Goal: Task Accomplishment & Management: Complete application form

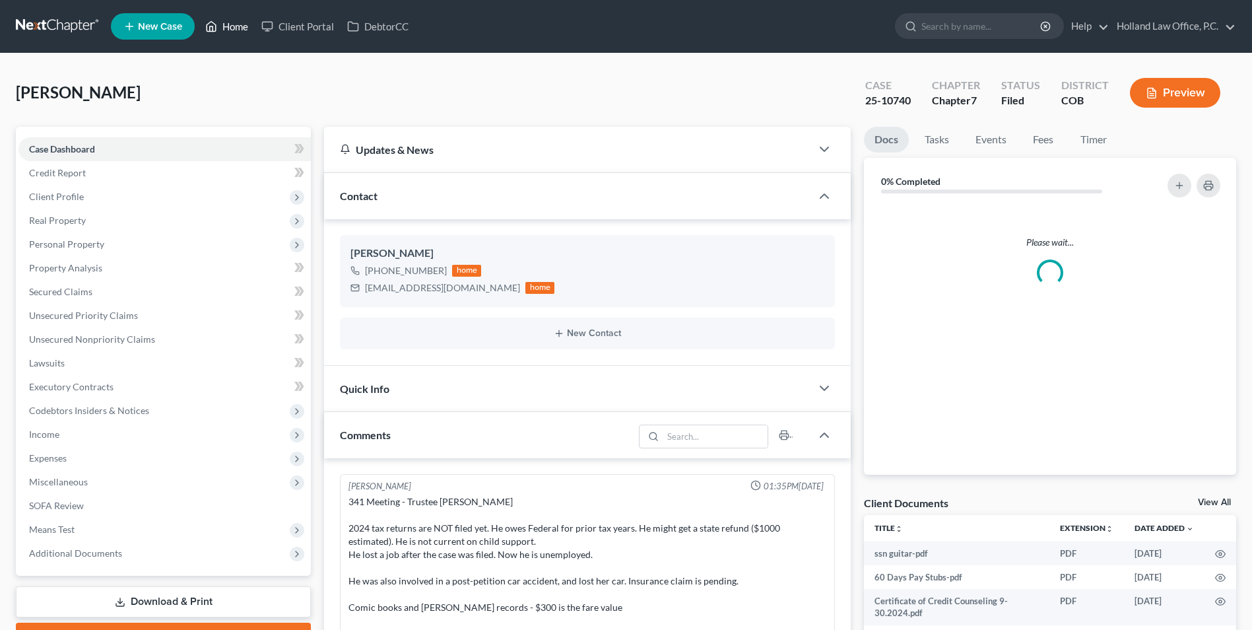
drag, startPoint x: 232, startPoint y: 25, endPoint x: 452, endPoint y: 44, distance: 220.5
click at [232, 25] on link "Home" at bounding box center [227, 27] width 56 height 24
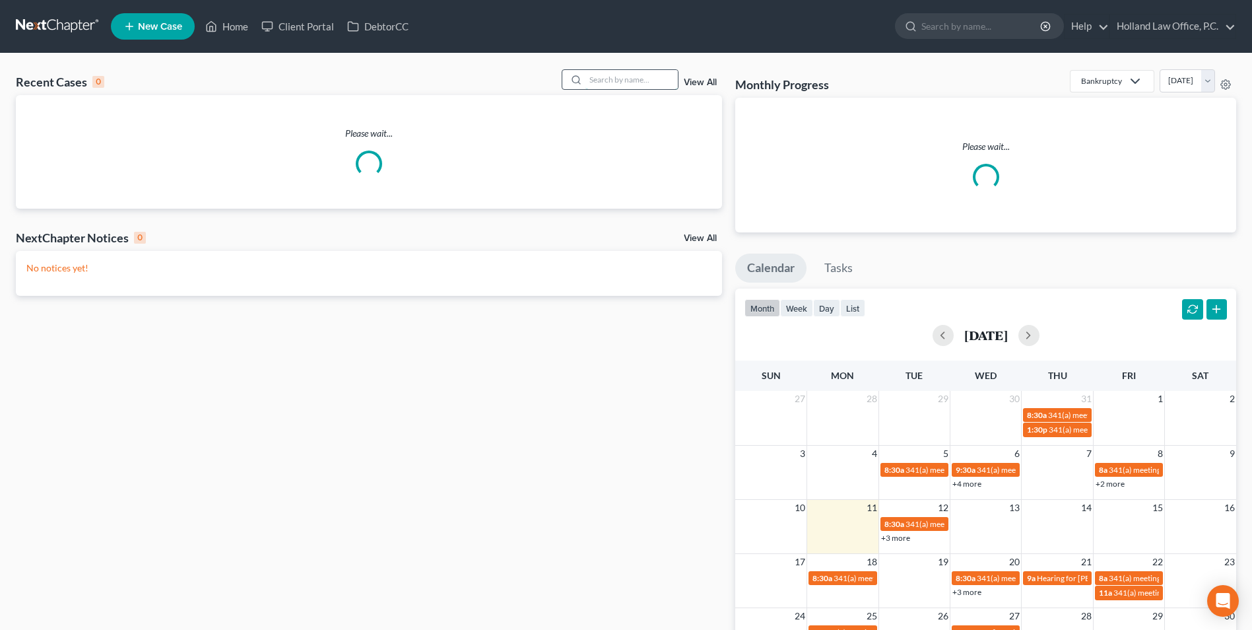
click at [633, 75] on input "search" at bounding box center [631, 79] width 92 height 19
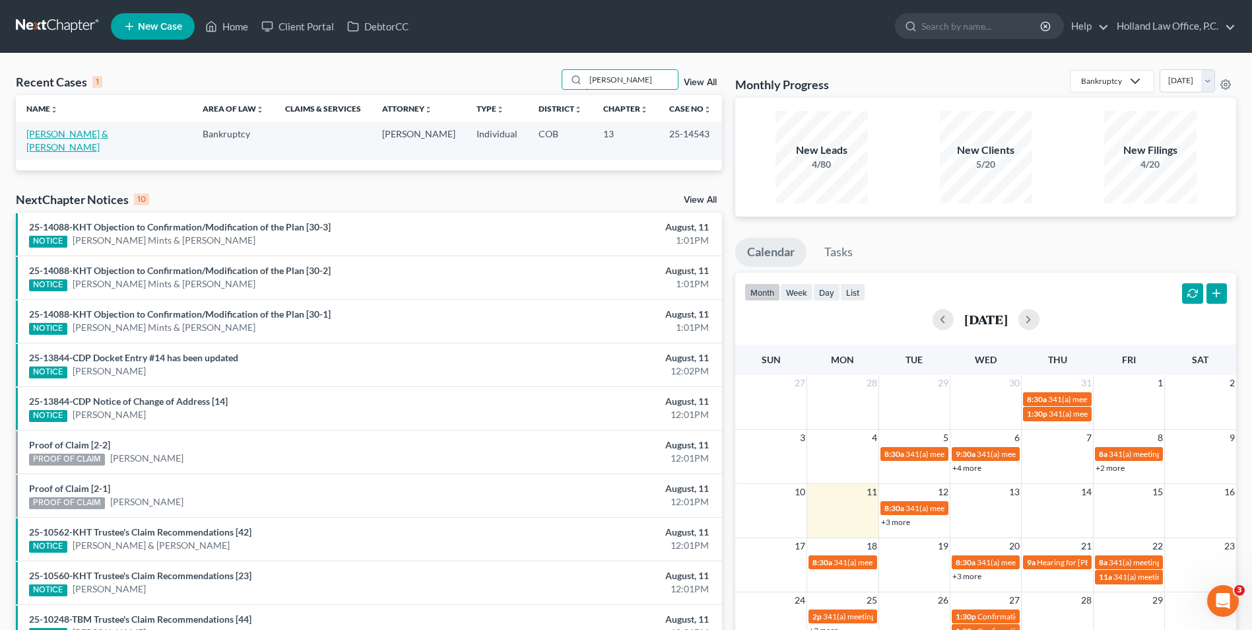
type input "artis"
click at [54, 137] on link "[PERSON_NAME] & [PERSON_NAME]" at bounding box center [67, 140] width 82 height 24
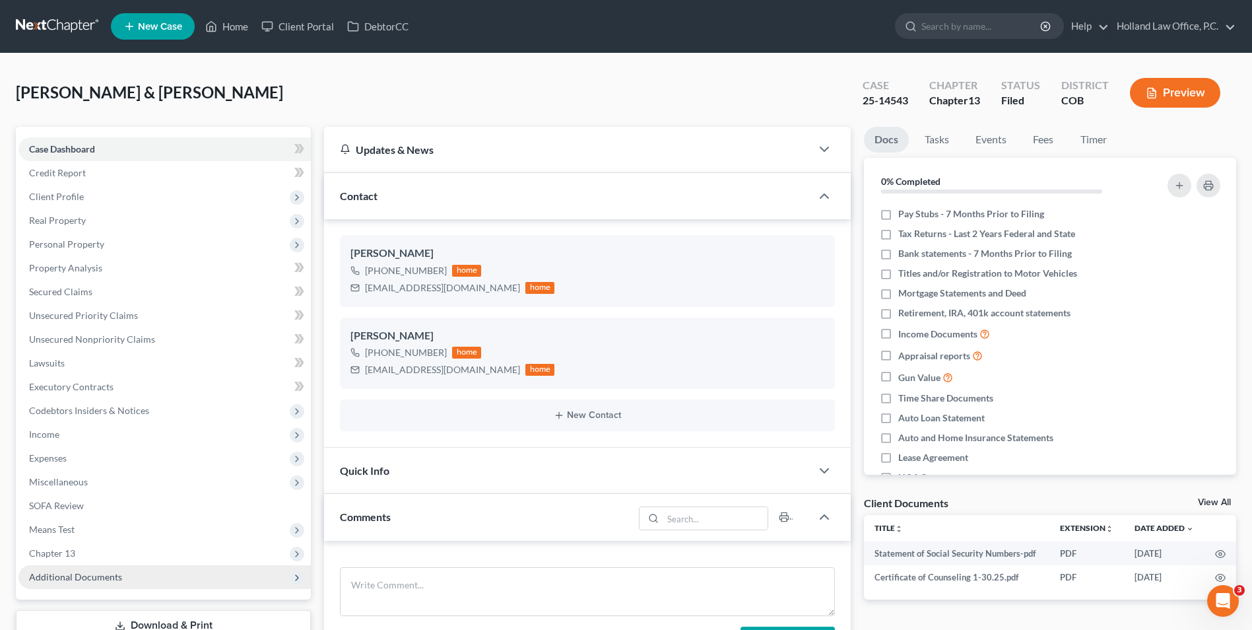
click at [108, 583] on span "Additional Documents" at bounding box center [164, 577] width 292 height 24
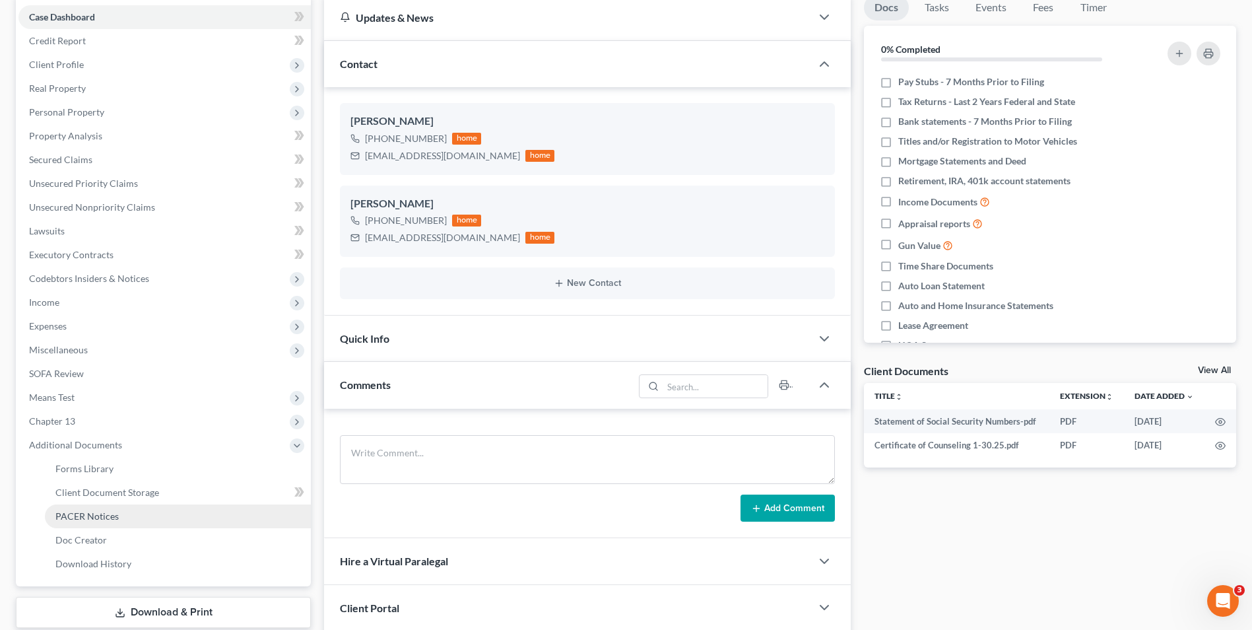
click at [118, 519] on link "PACER Notices" at bounding box center [178, 516] width 266 height 24
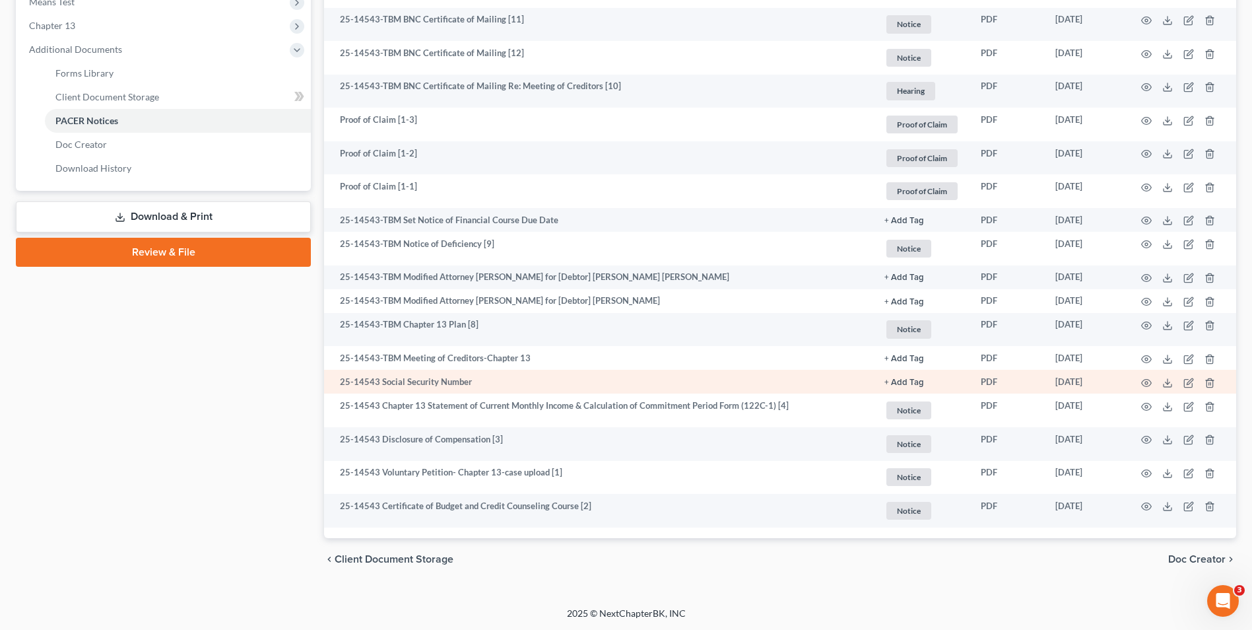
scroll to position [528, 0]
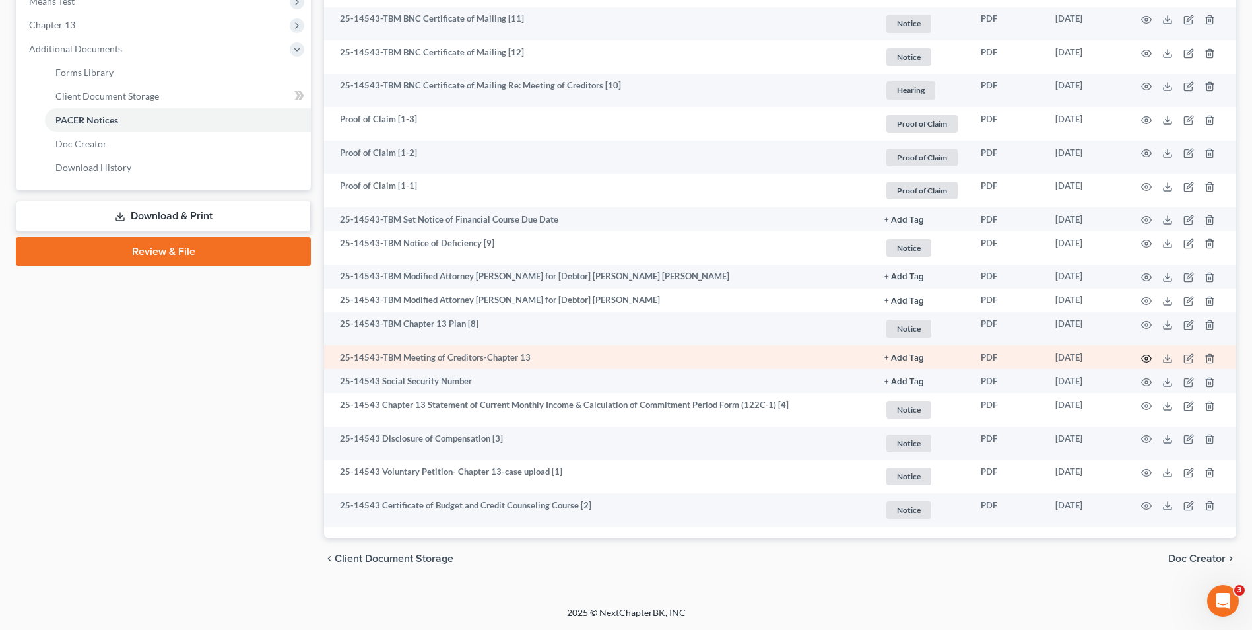
click at [1144, 360] on icon "button" at bounding box center [1146, 358] width 11 height 11
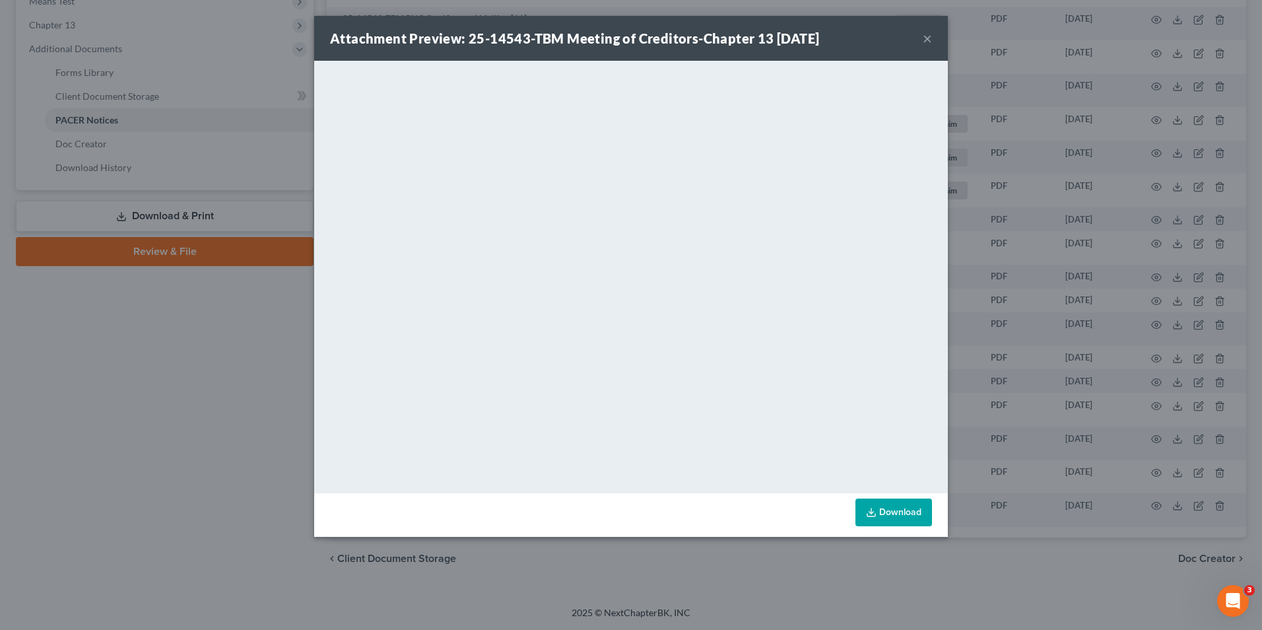
click at [928, 38] on button "×" at bounding box center [927, 38] width 9 height 16
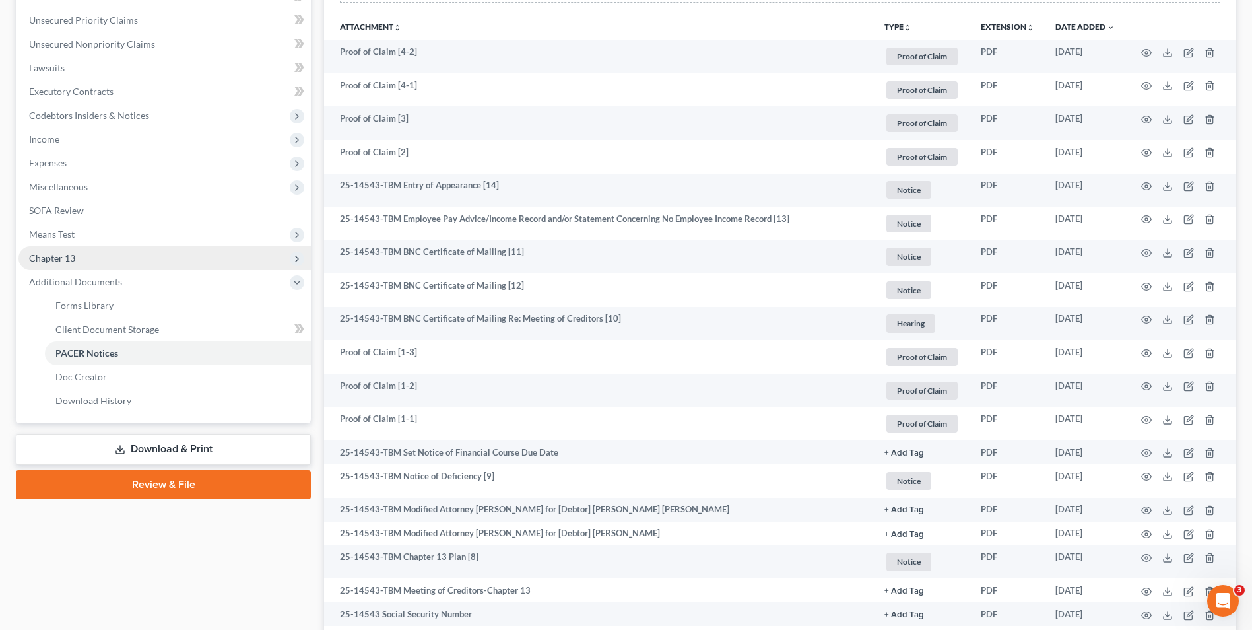
scroll to position [198, 0]
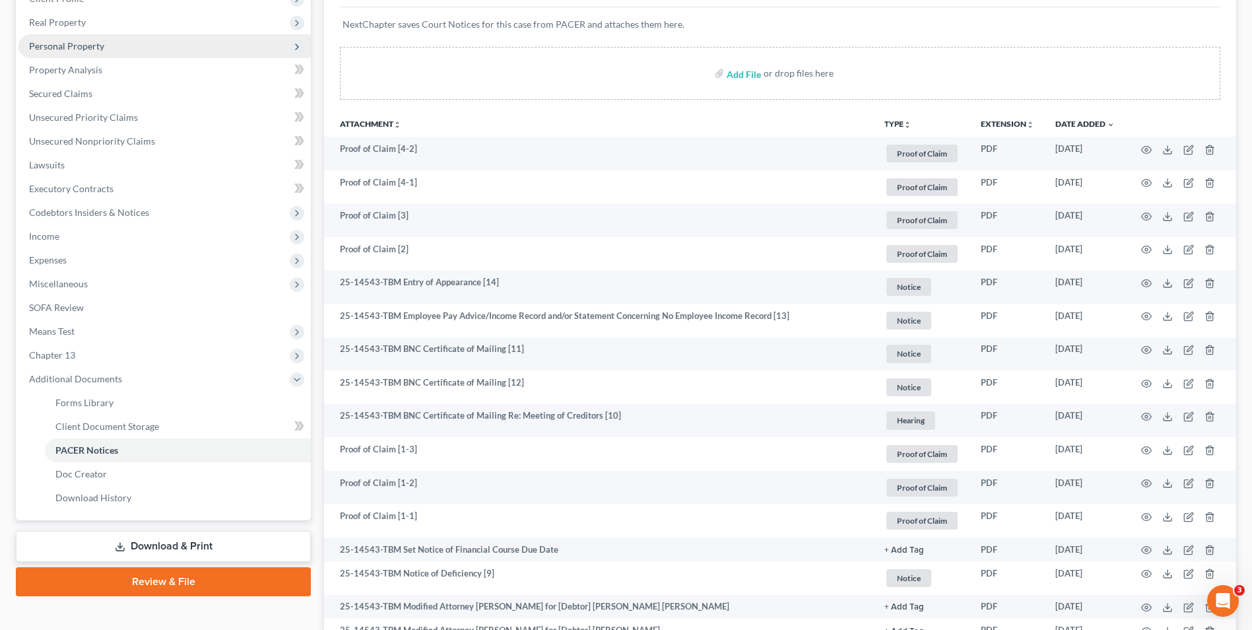
click at [93, 48] on span "Personal Property" at bounding box center [66, 45] width 75 height 11
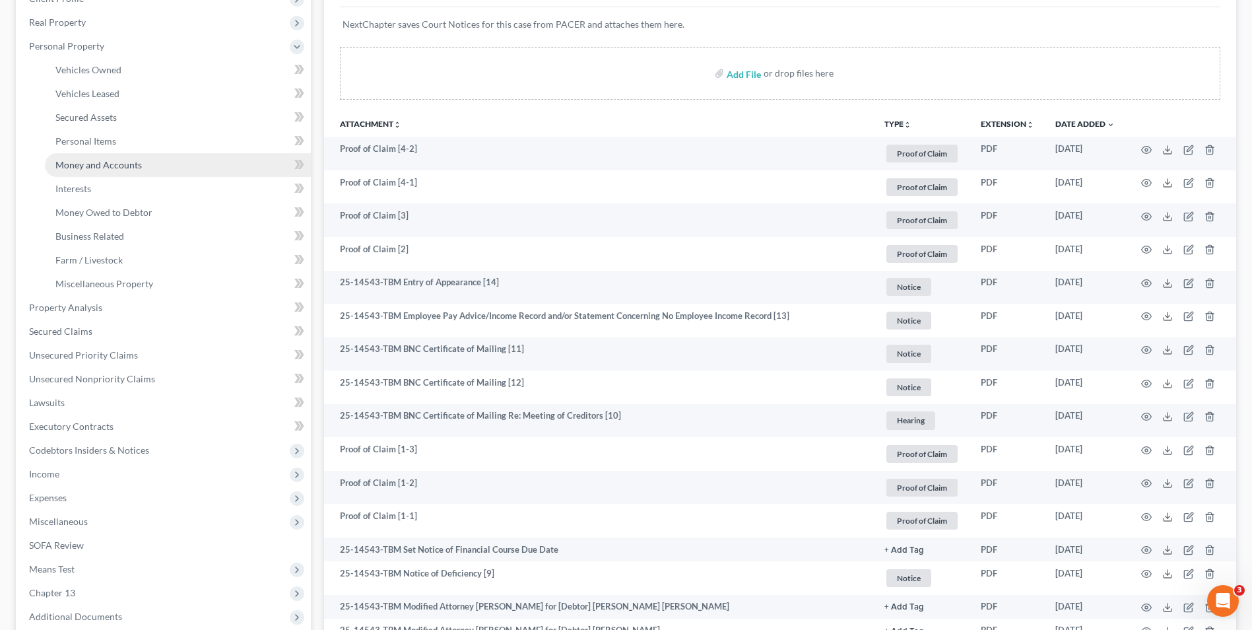
click at [127, 164] on span "Money and Accounts" at bounding box center [98, 164] width 86 height 11
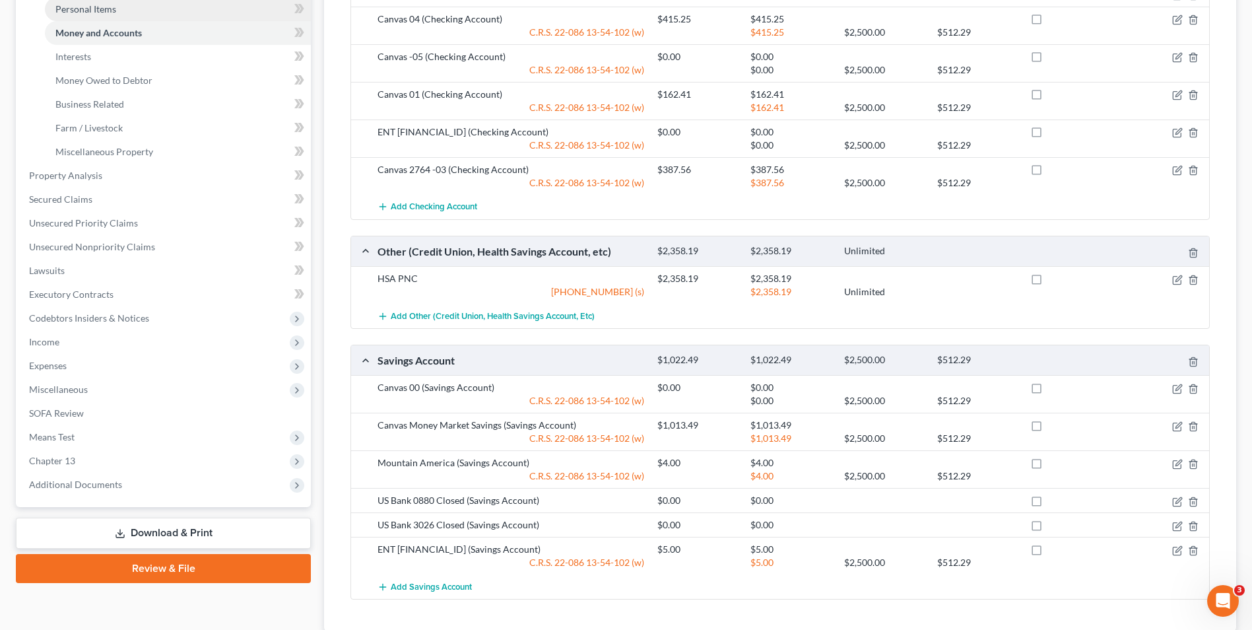
scroll to position [264, 0]
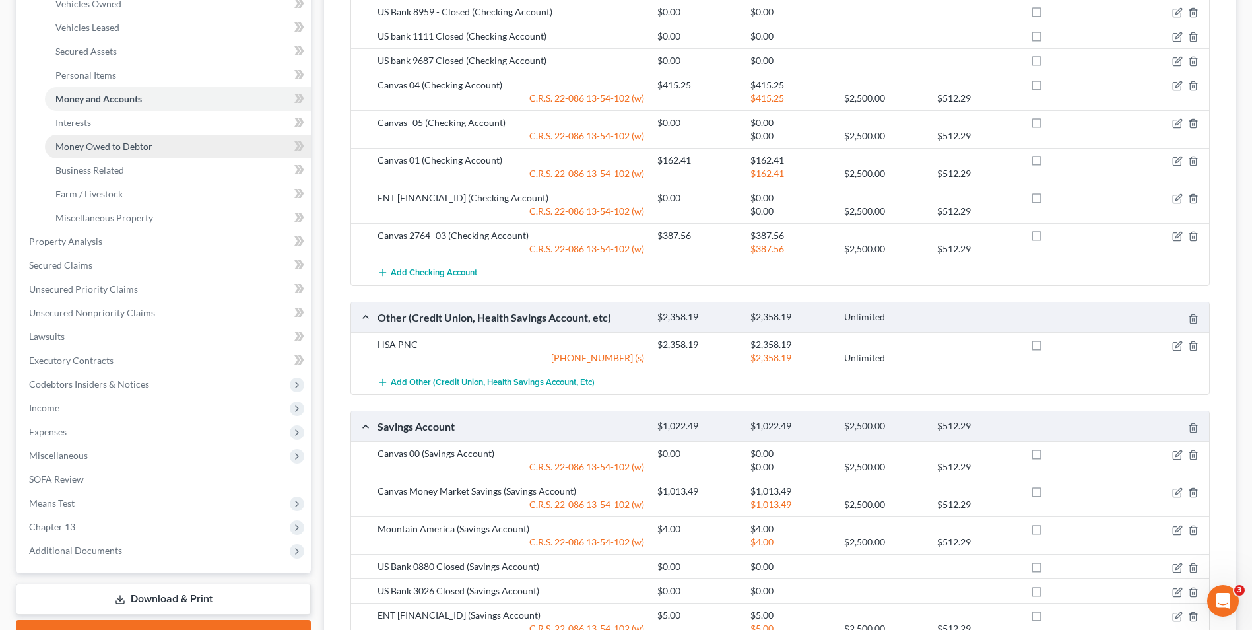
click at [136, 143] on span "Money Owed to Debtor" at bounding box center [103, 146] width 97 height 11
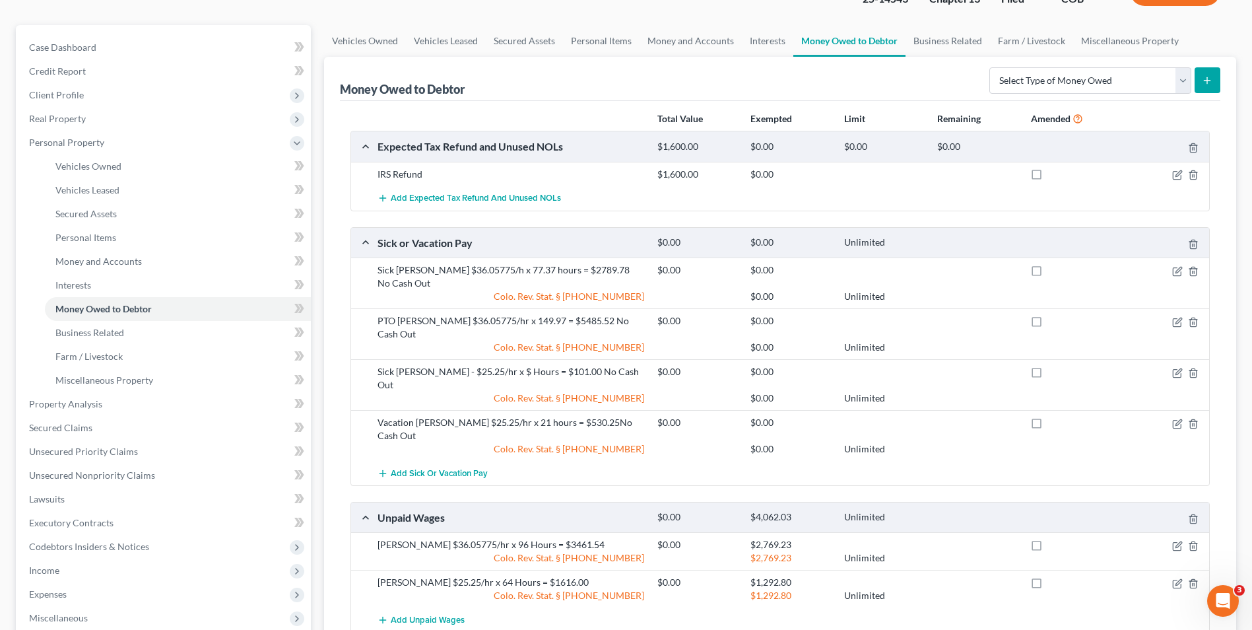
scroll to position [132, 0]
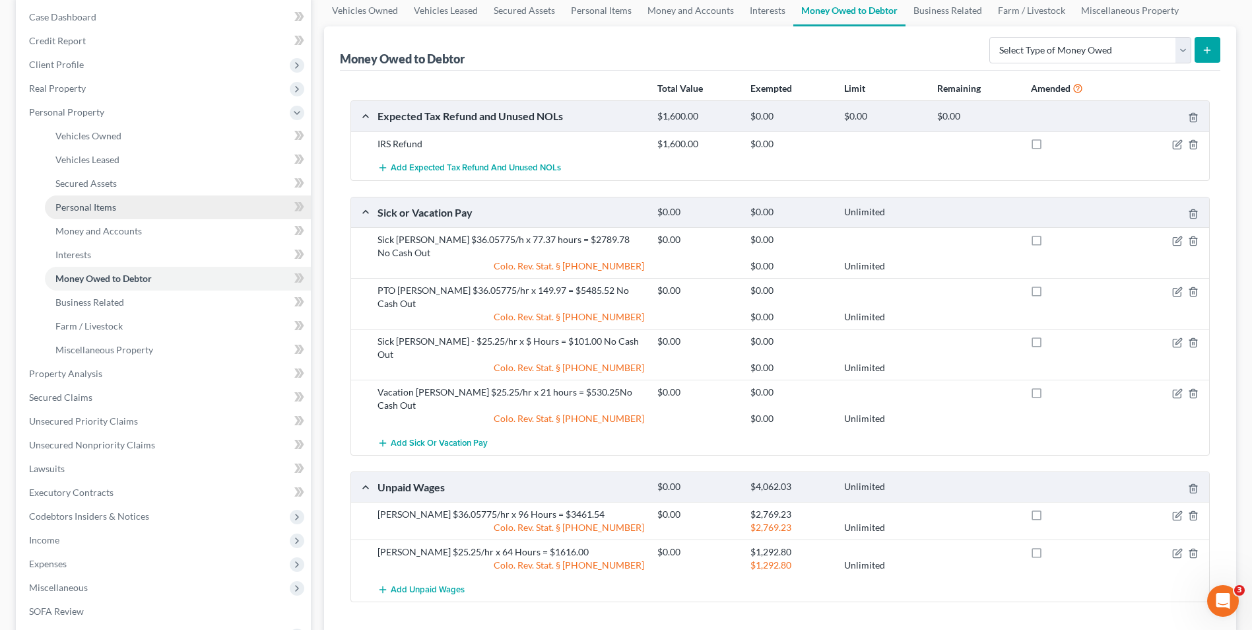
click at [87, 203] on span "Personal Items" at bounding box center [85, 206] width 61 height 11
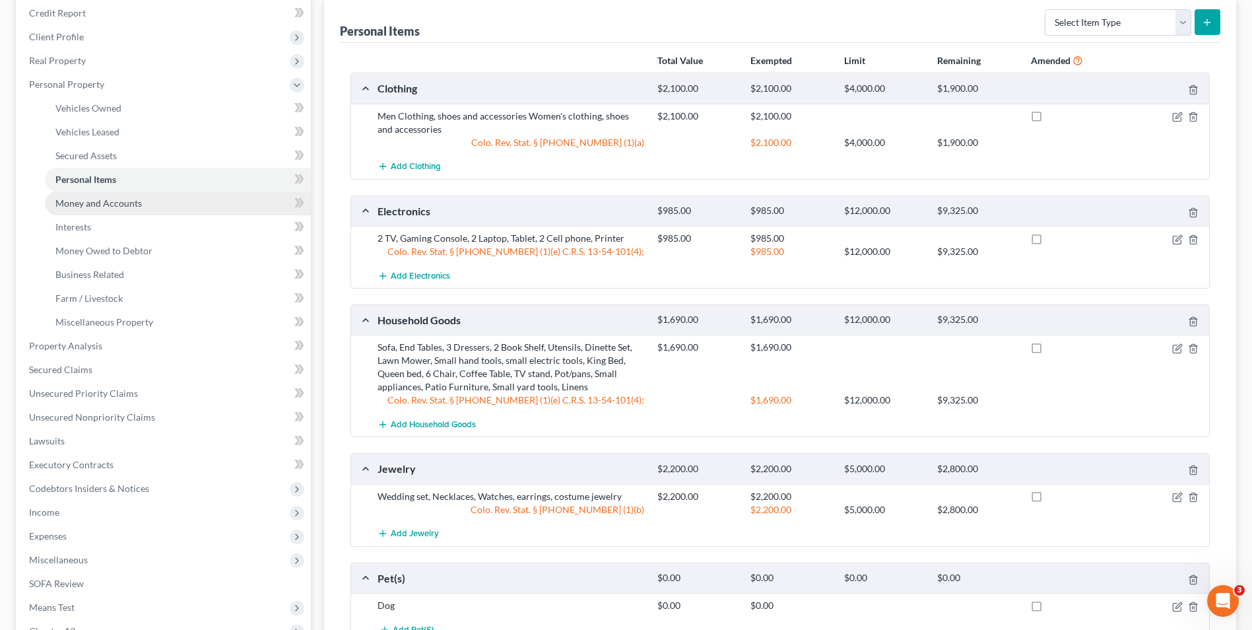
scroll to position [128, 0]
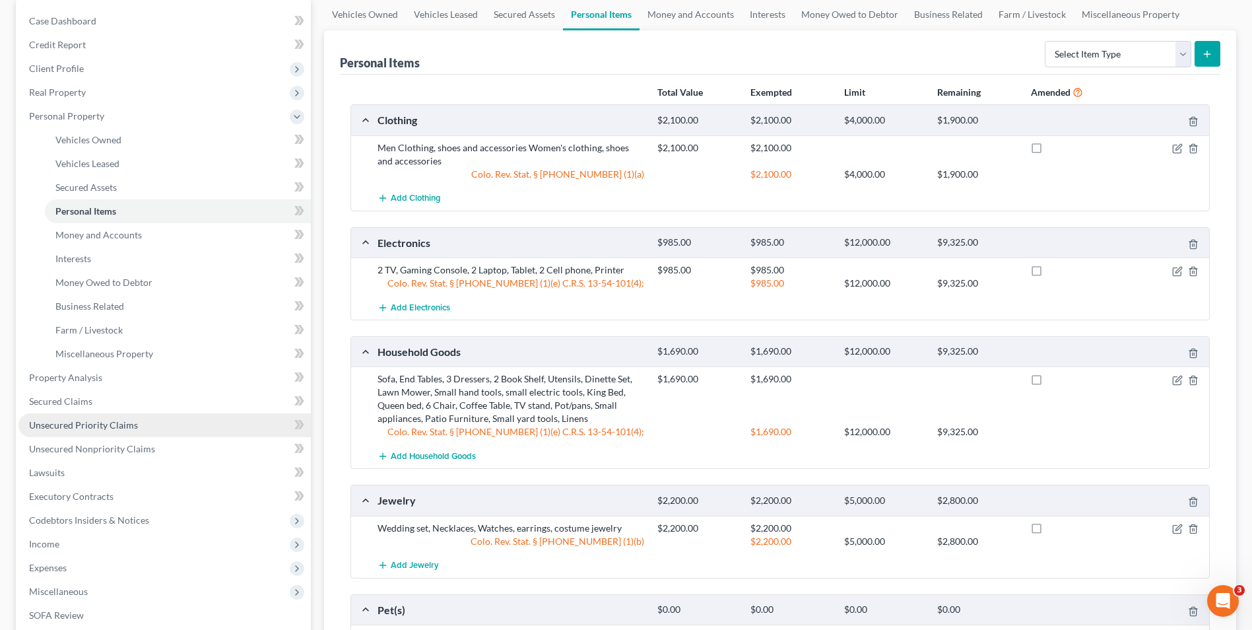
click at [110, 428] on span "Unsecured Priority Claims" at bounding box center [83, 424] width 109 height 11
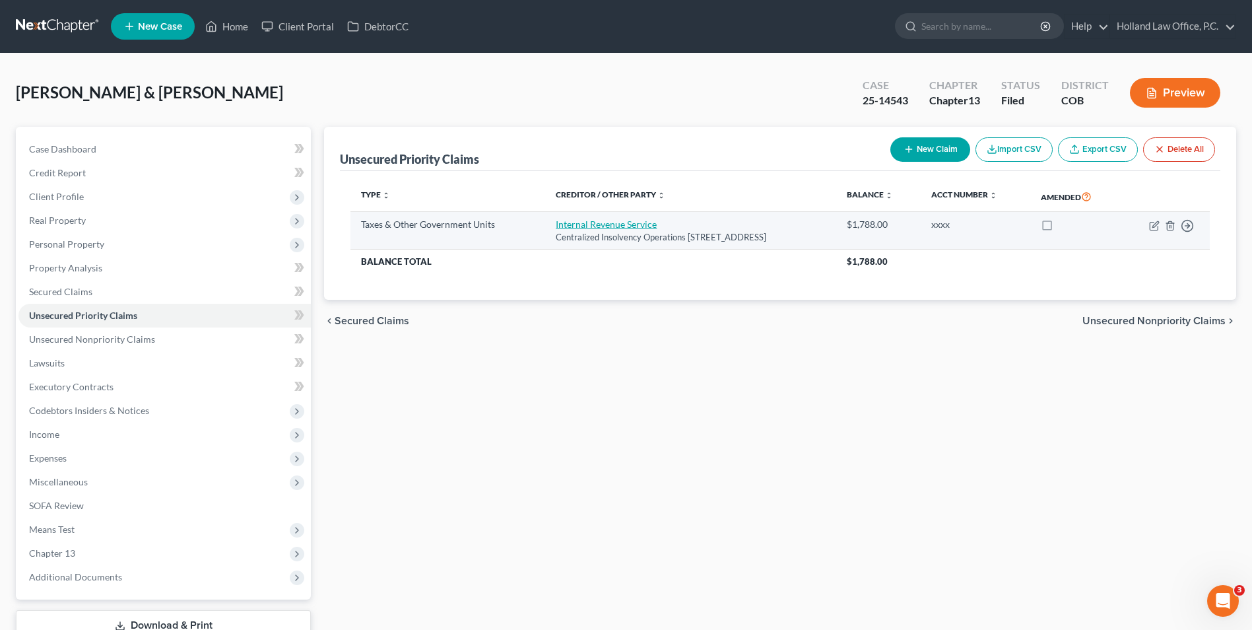
click at [601, 226] on link "Internal Revenue Service" at bounding box center [606, 223] width 101 height 11
select select "0"
select select "39"
select select "2"
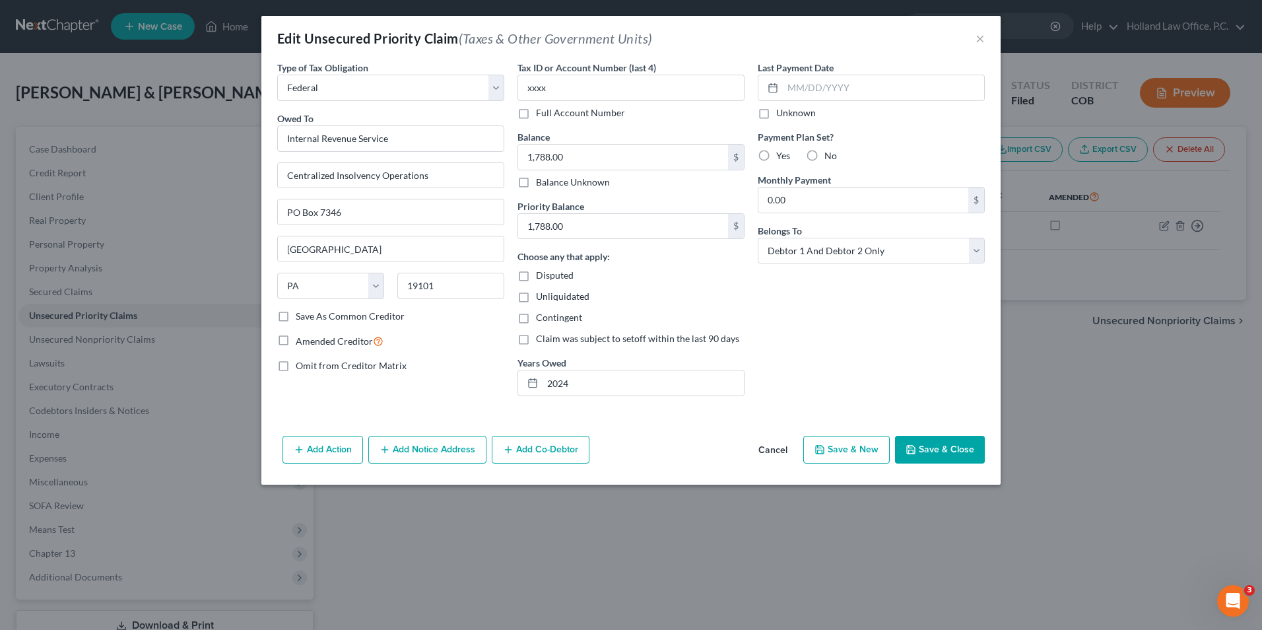
click at [933, 460] on button "Save & Close" at bounding box center [940, 450] width 90 height 28
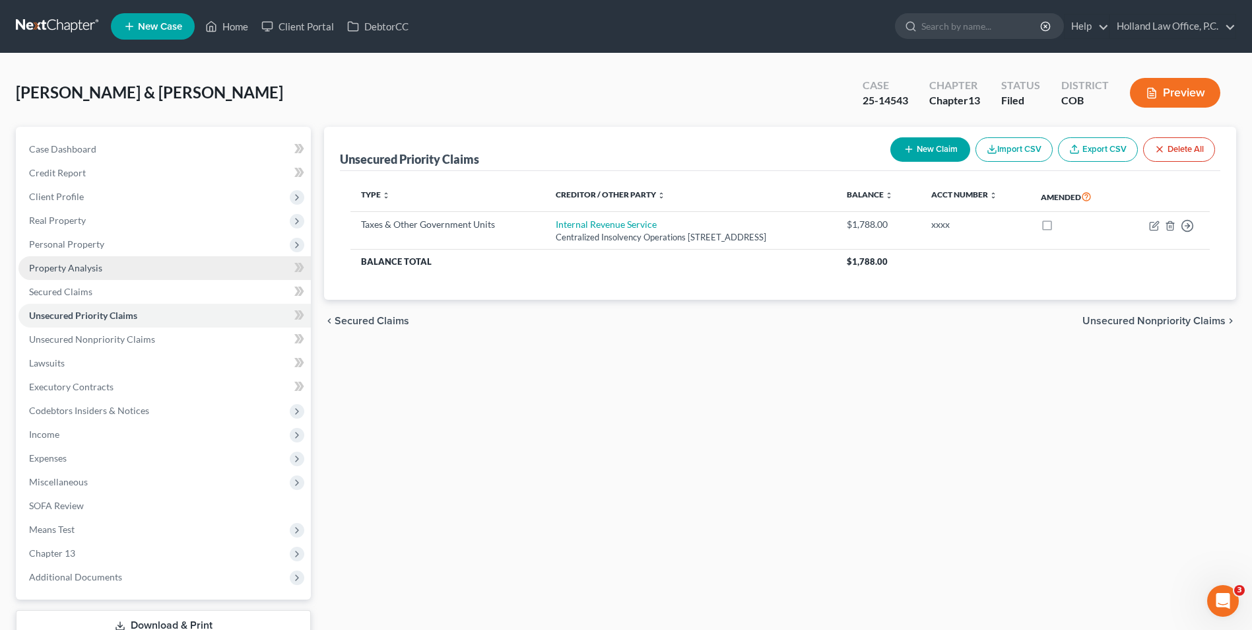
click at [108, 269] on link "Property Analysis" at bounding box center [164, 268] width 292 height 24
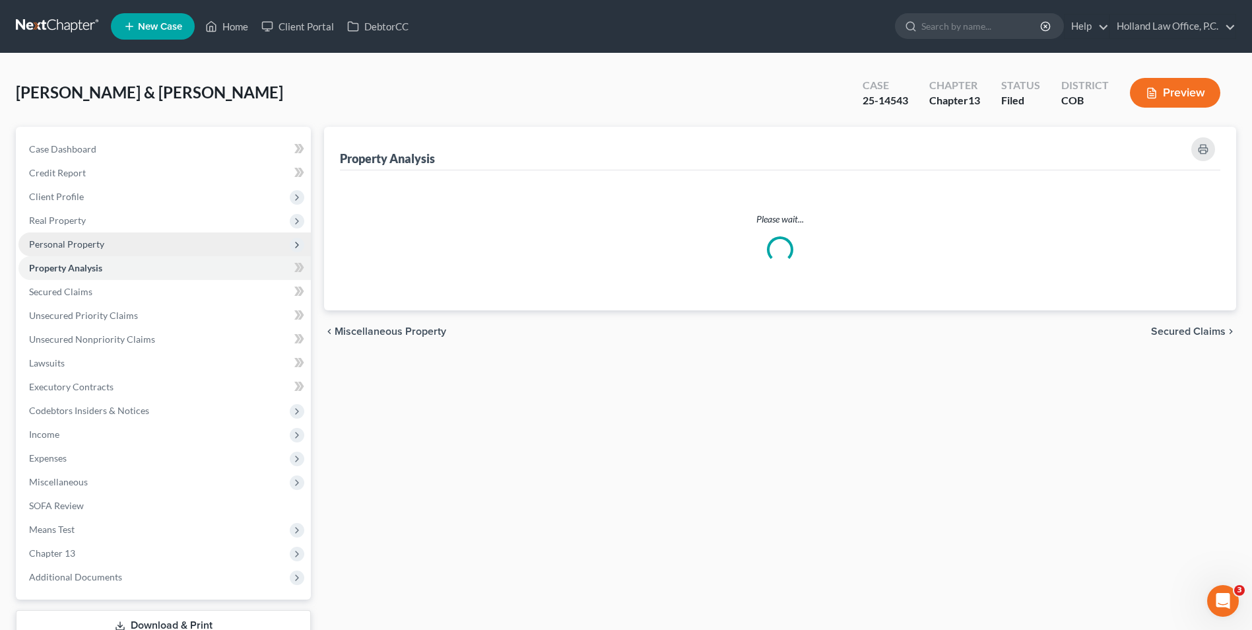
click at [112, 243] on span "Personal Property" at bounding box center [164, 244] width 292 height 24
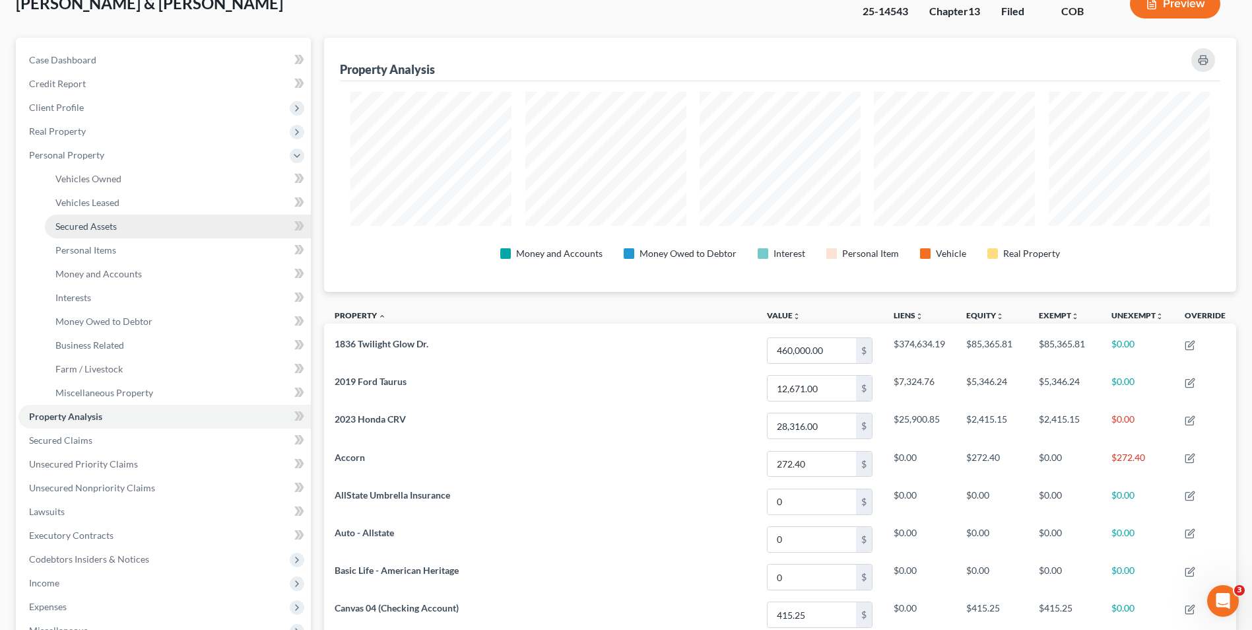
scroll to position [66, 0]
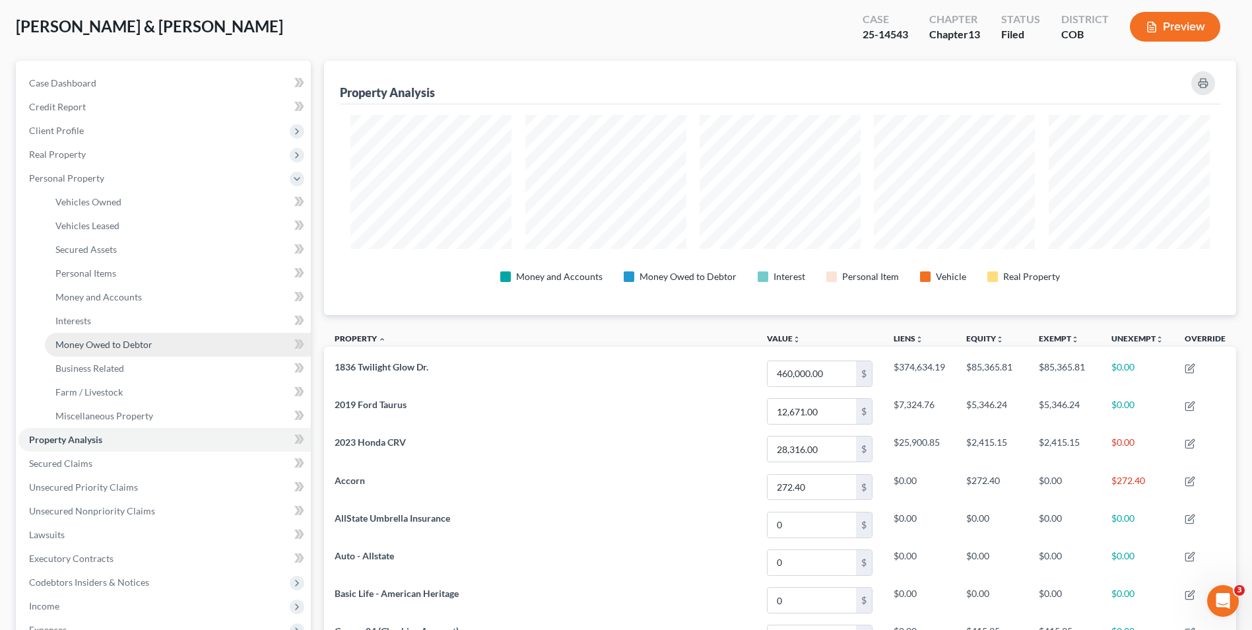
click at [129, 341] on span "Money Owed to Debtor" at bounding box center [103, 344] width 97 height 11
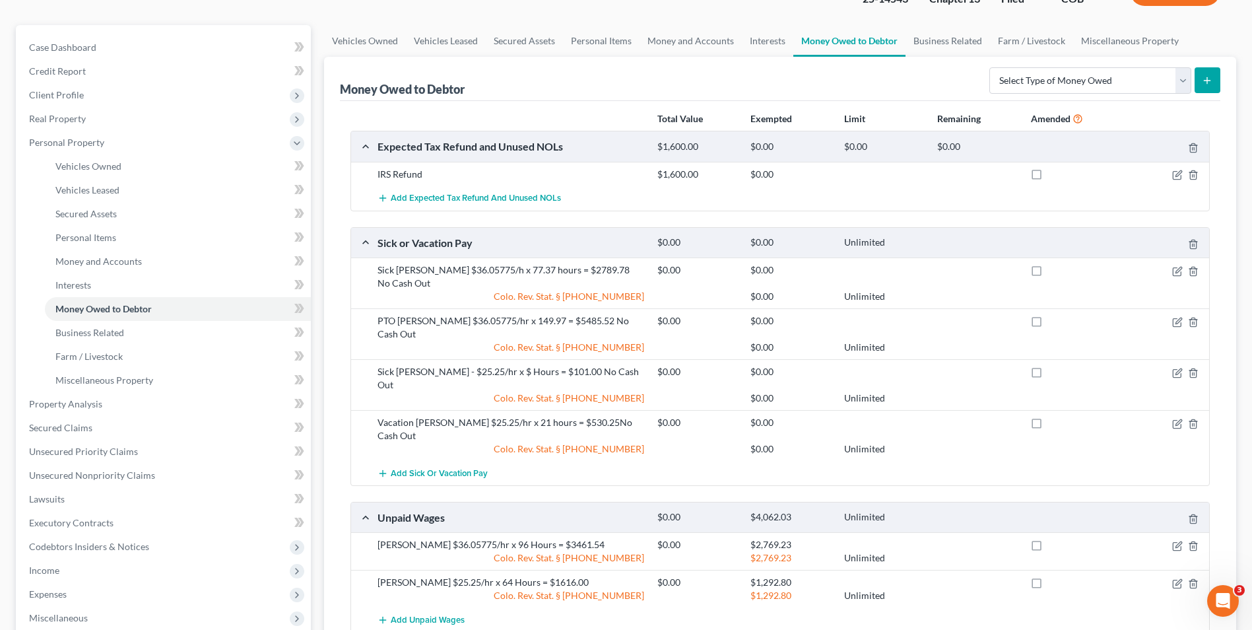
scroll to position [132, 0]
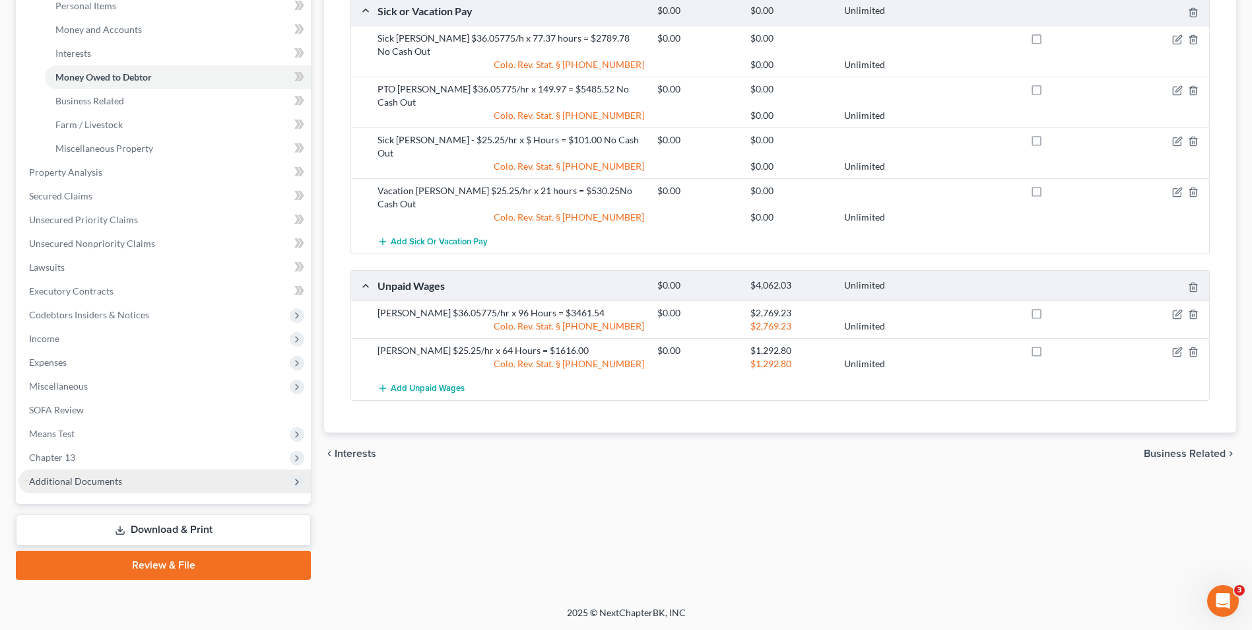
click at [70, 485] on span "Additional Documents" at bounding box center [75, 480] width 93 height 11
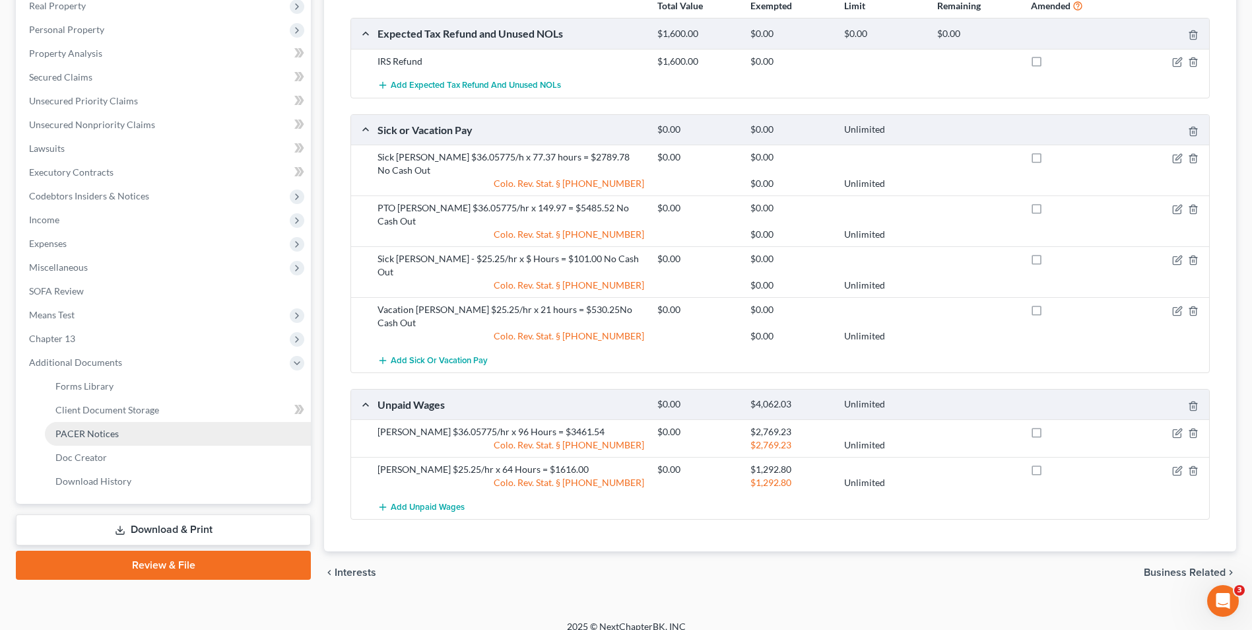
click at [92, 433] on span "PACER Notices" at bounding box center [86, 433] width 63 height 11
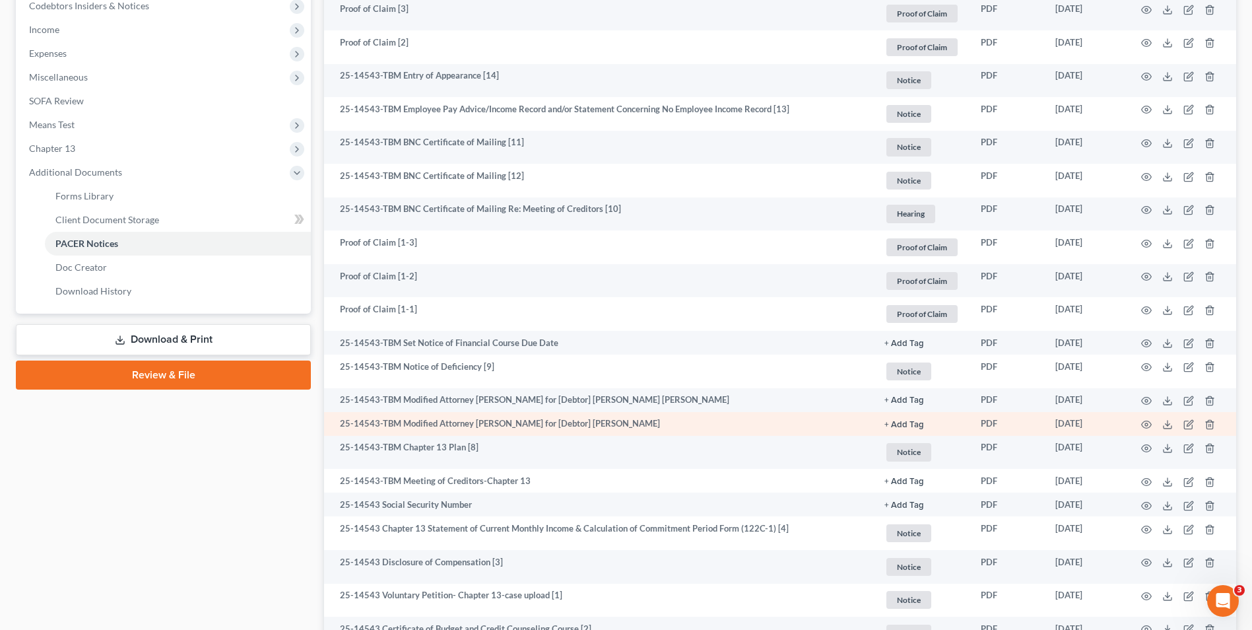
scroll to position [396, 0]
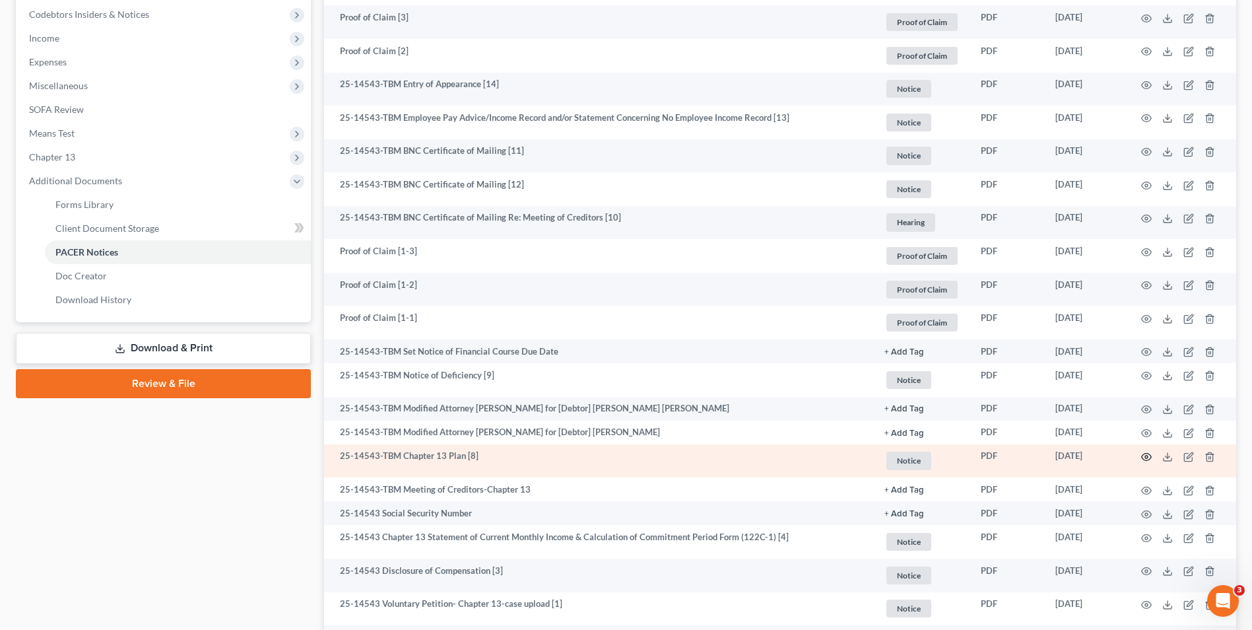
click at [1150, 461] on icon "button" at bounding box center [1146, 456] width 11 height 11
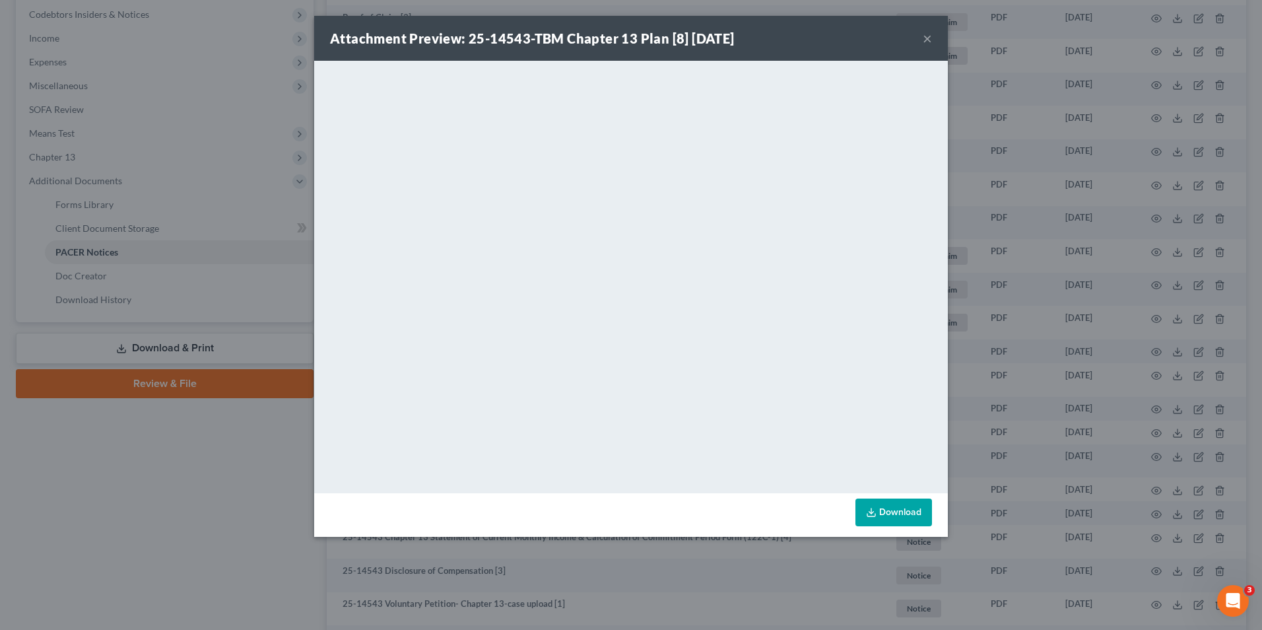
click at [929, 37] on button "×" at bounding box center [927, 38] width 9 height 16
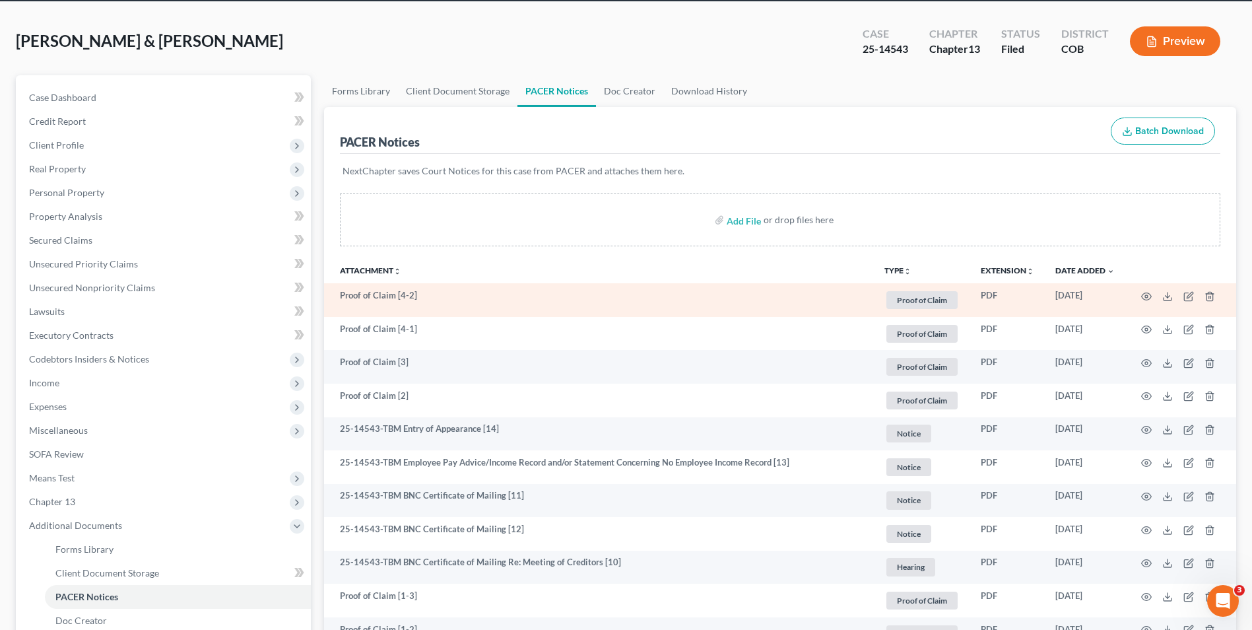
scroll to position [64, 0]
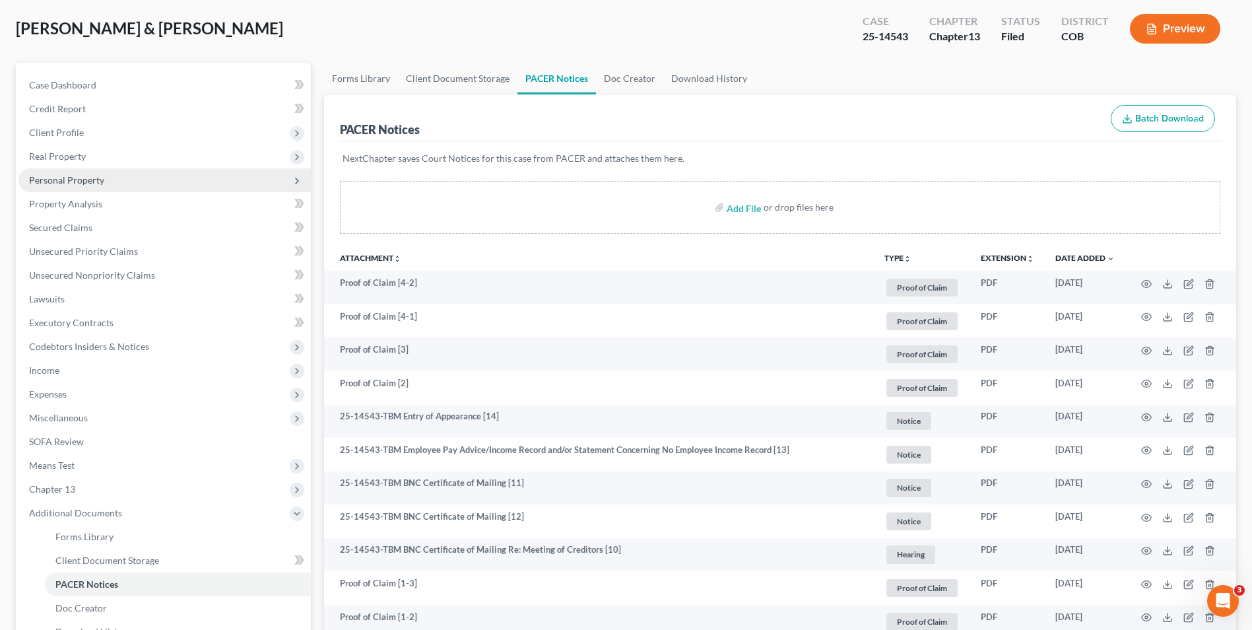
click at [89, 183] on span "Personal Property" at bounding box center [66, 179] width 75 height 11
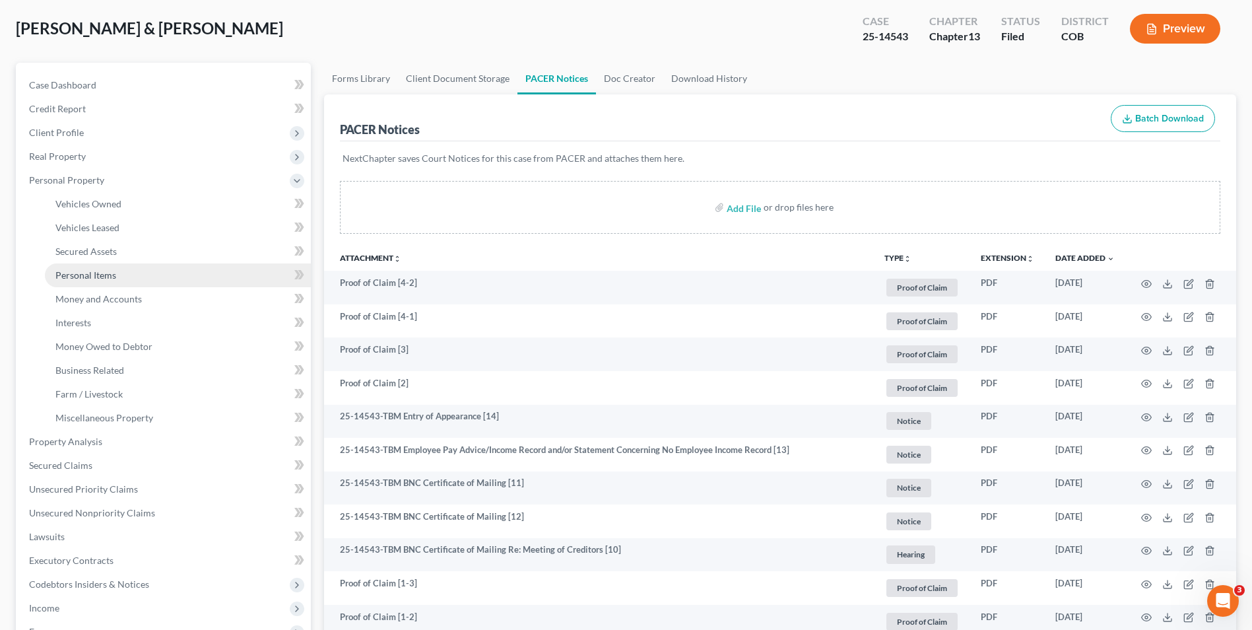
click at [100, 276] on span "Personal Items" at bounding box center [85, 274] width 61 height 11
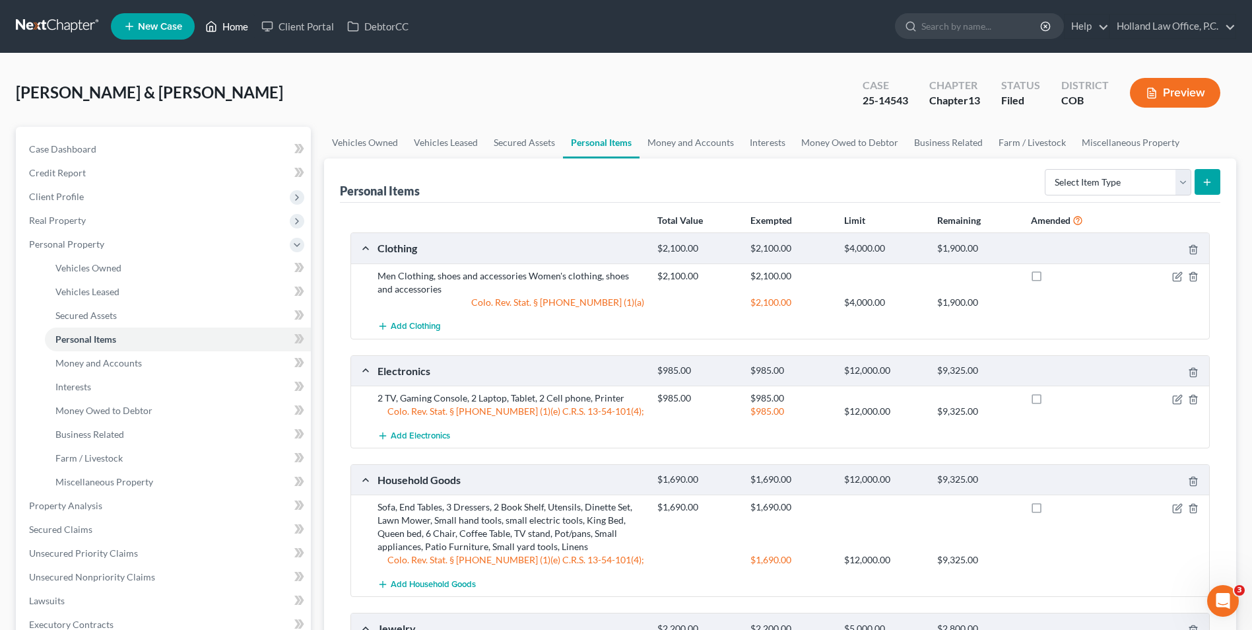
click at [228, 27] on link "Home" at bounding box center [227, 27] width 56 height 24
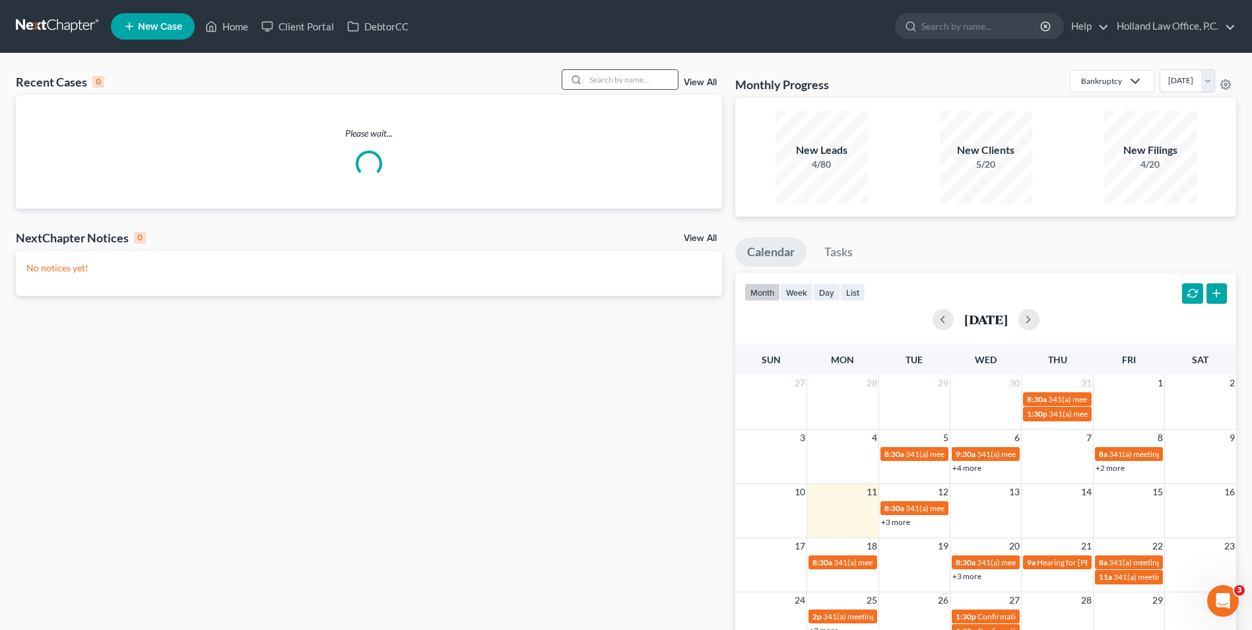
click at [617, 76] on input "search" at bounding box center [631, 79] width 92 height 19
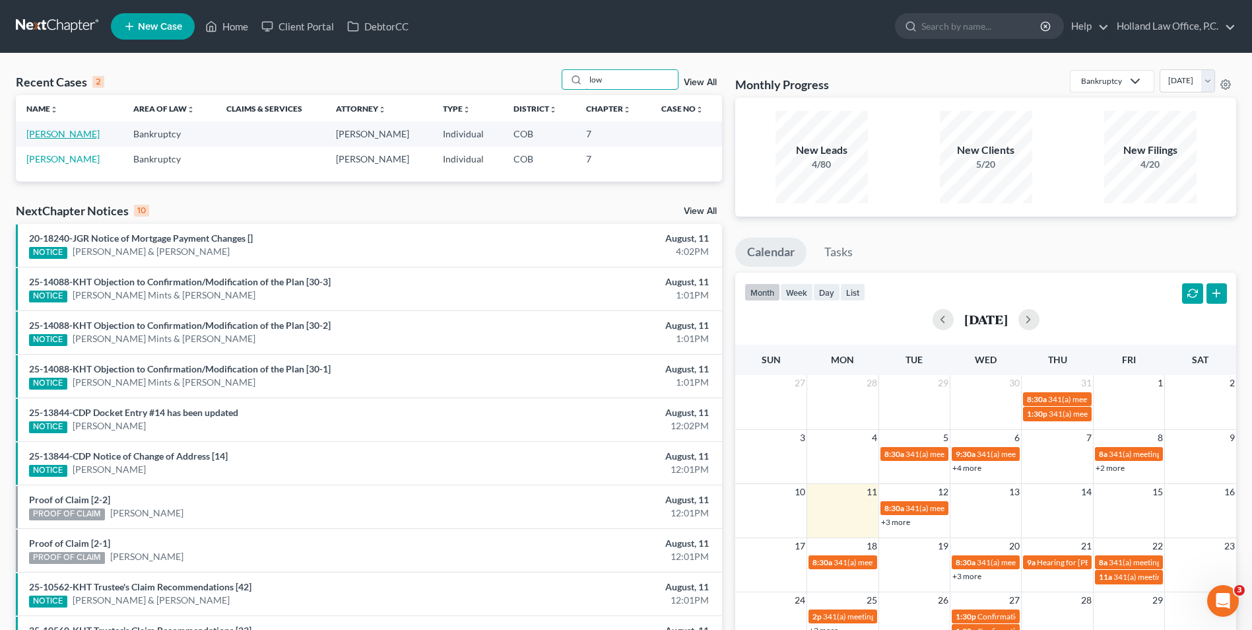
type input "low"
click at [55, 134] on link "[PERSON_NAME]" at bounding box center [62, 133] width 73 height 11
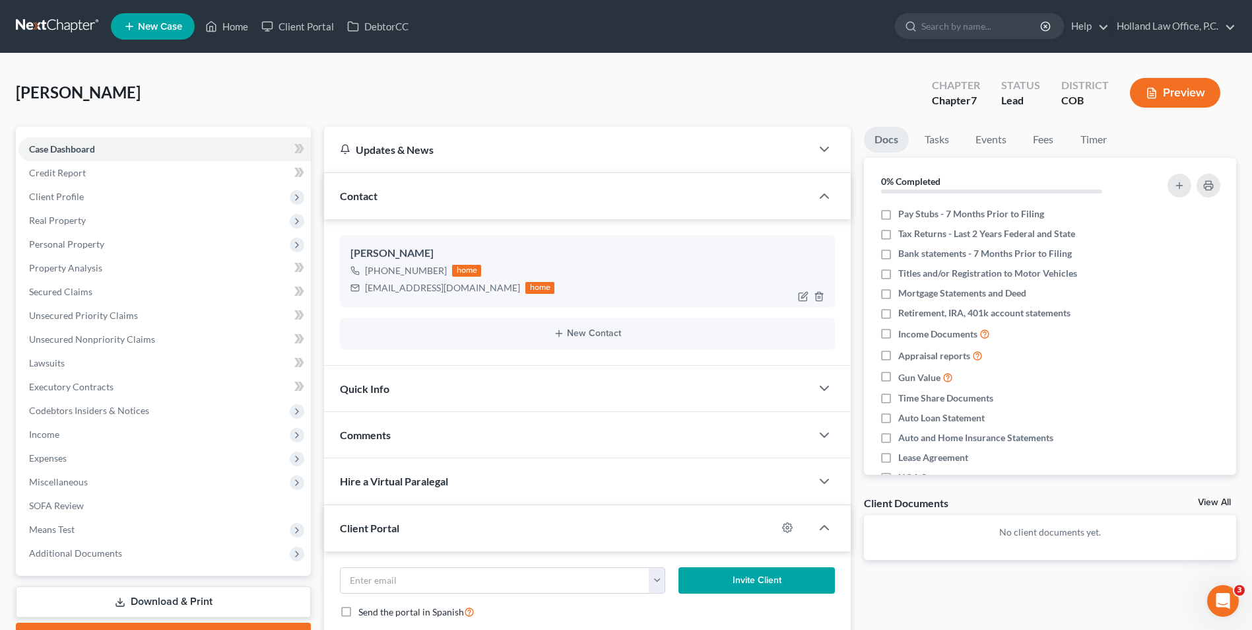
drag, startPoint x: 413, startPoint y: 272, endPoint x: 381, endPoint y: 276, distance: 31.9
click at [377, 276] on div "+1 (970) 331-4146 home" at bounding box center [452, 270] width 204 height 17
drag, startPoint x: 381, startPoint y: 276, endPoint x: 425, endPoint y: 268, distance: 44.3
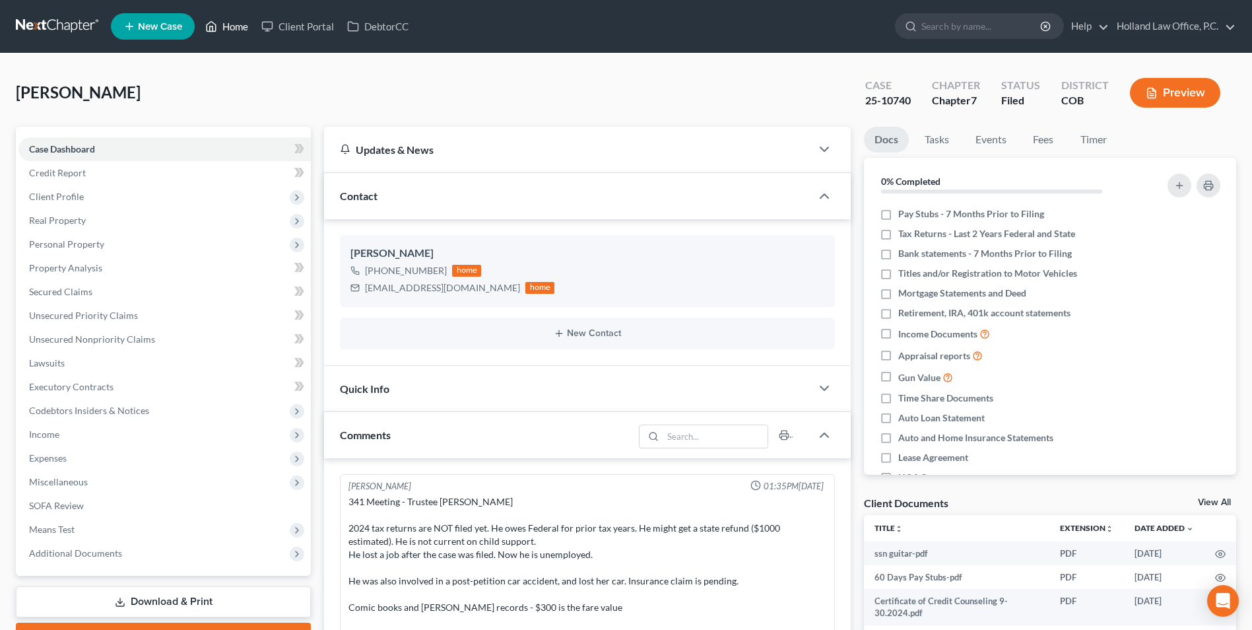
click at [212, 35] on link "Home" at bounding box center [227, 27] width 56 height 24
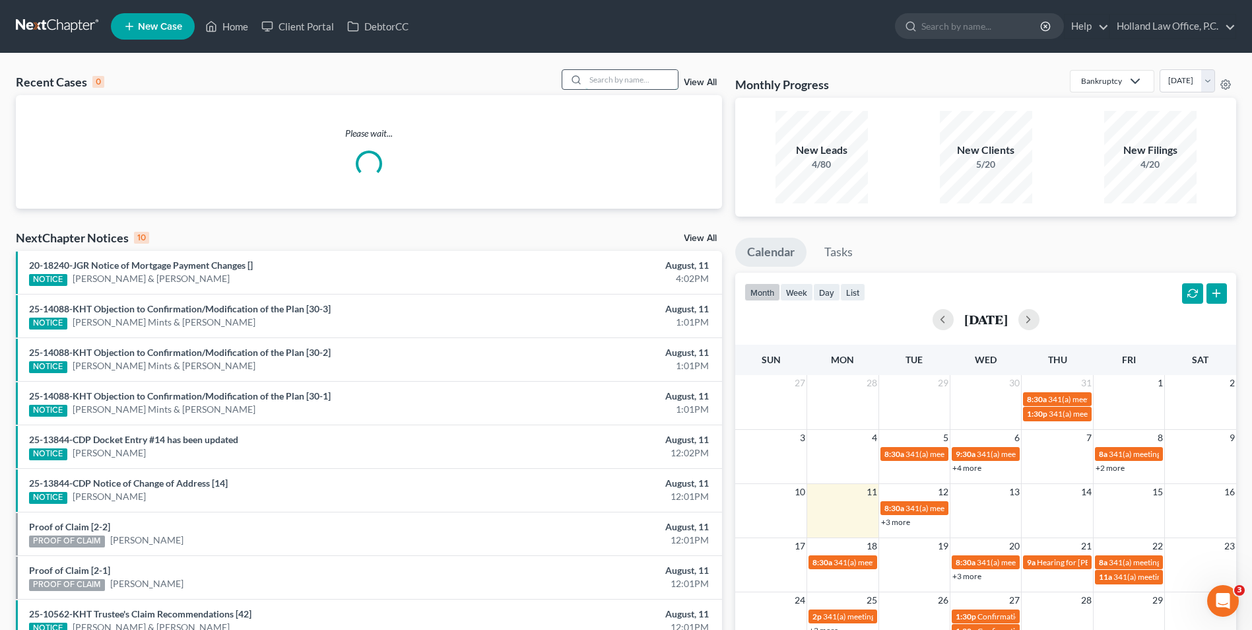
click at [634, 80] on input "search" at bounding box center [631, 79] width 92 height 19
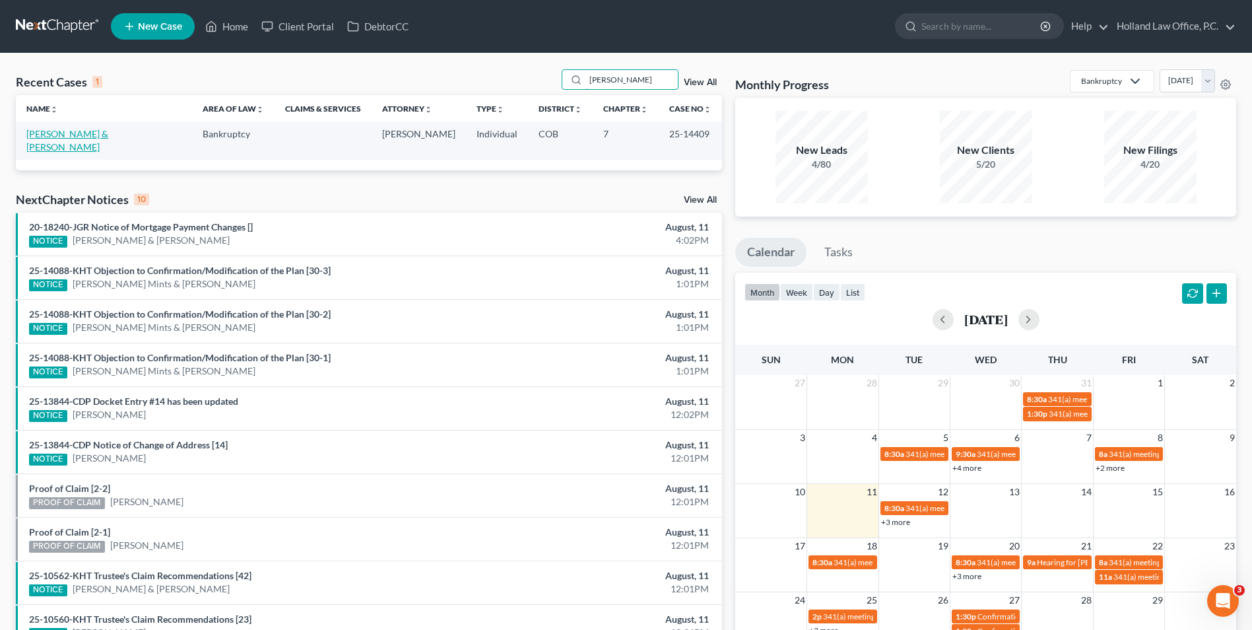
type input "[PERSON_NAME]"
click at [61, 135] on link "[PERSON_NAME] & [PERSON_NAME]" at bounding box center [67, 140] width 82 height 24
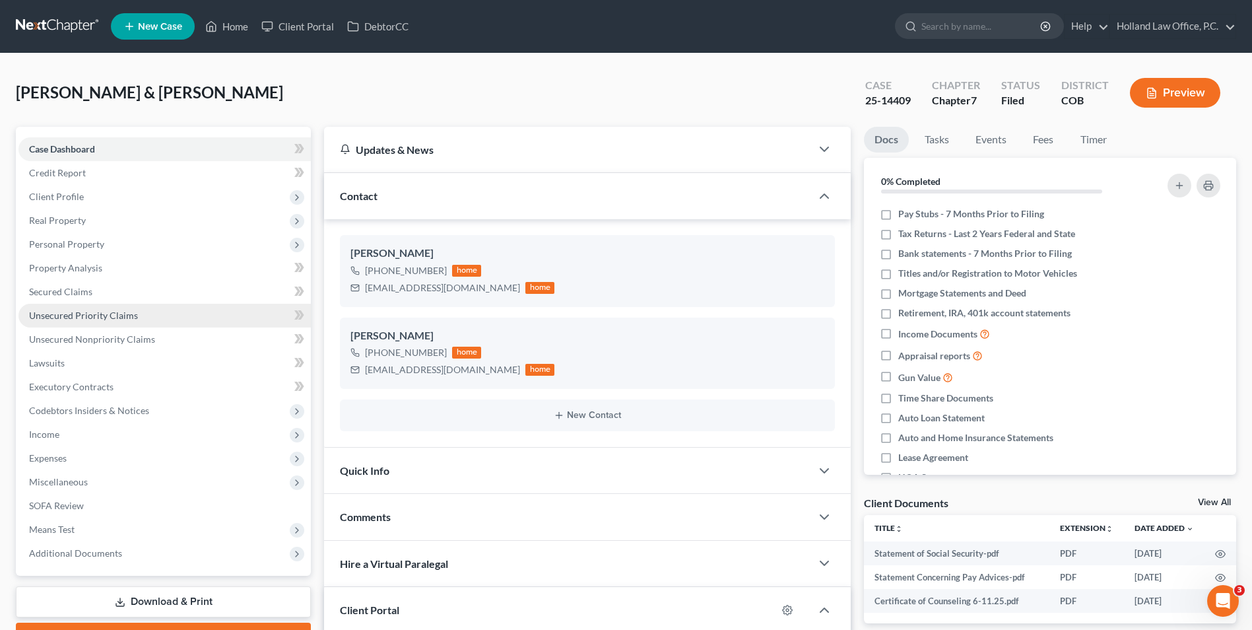
click at [106, 319] on span "Unsecured Priority Claims" at bounding box center [83, 314] width 109 height 11
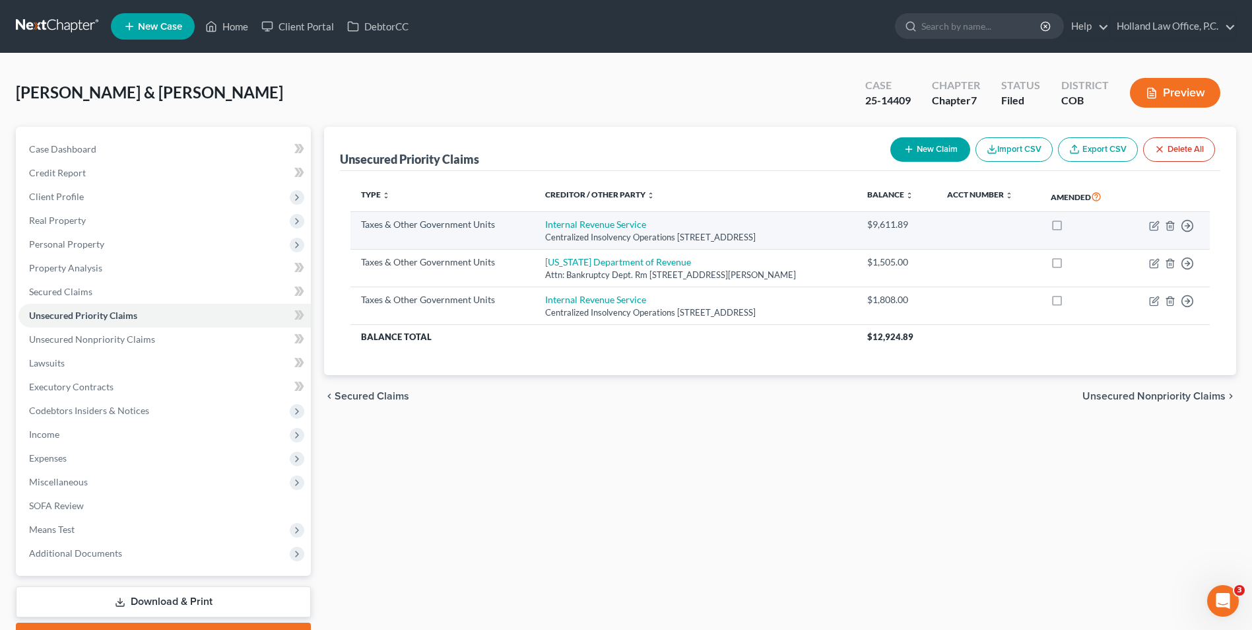
click at [595, 217] on td "Internal Revenue Service Centralized Insolvency Operations [STREET_ADDRESS]" at bounding box center [696, 231] width 322 height 38
click at [592, 224] on link "Internal Revenue Service" at bounding box center [595, 223] width 101 height 11
select select "0"
select select "39"
select select "2"
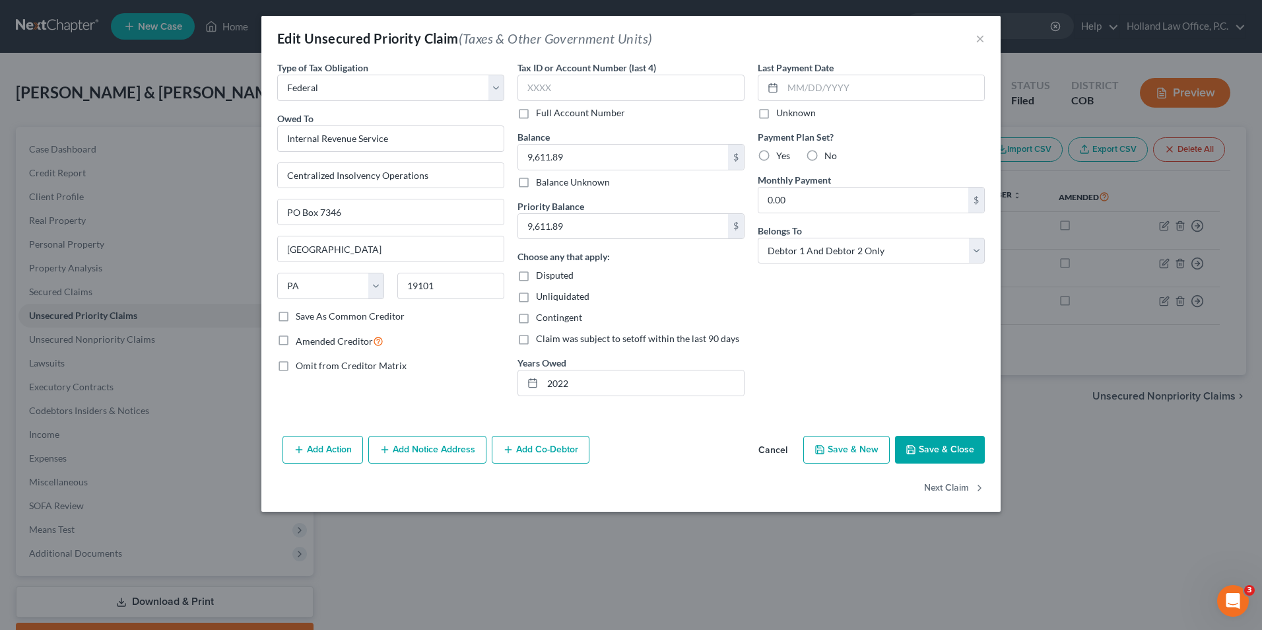
click at [906, 455] on button "Save & Close" at bounding box center [940, 450] width 90 height 28
